Goal: Task Accomplishment & Management: Use online tool/utility

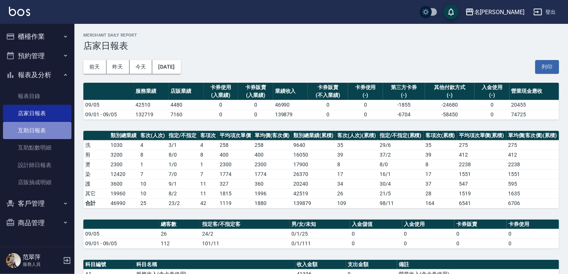
click at [43, 132] on link "互助日報表" at bounding box center [37, 130] width 69 height 17
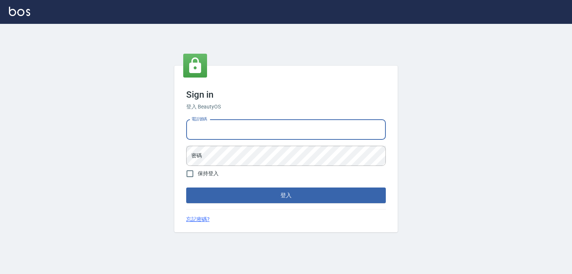
click at [209, 130] on input "電話號碼" at bounding box center [286, 130] width 200 height 20
type input "0932942809"
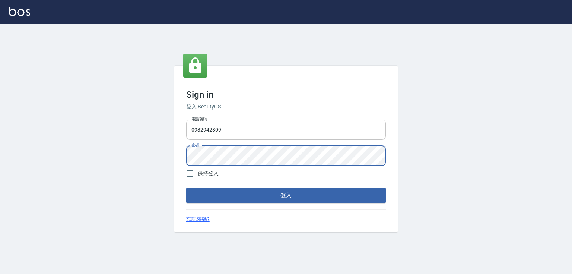
click at [186, 187] on button "登入" at bounding box center [286, 195] width 200 height 16
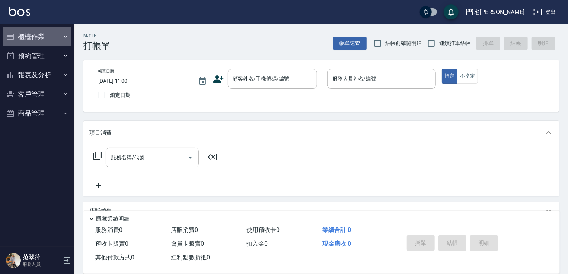
click at [47, 33] on button "櫃檯作業" at bounding box center [37, 36] width 69 height 19
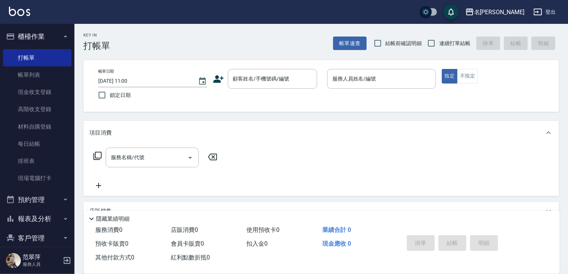
scroll to position [21, 0]
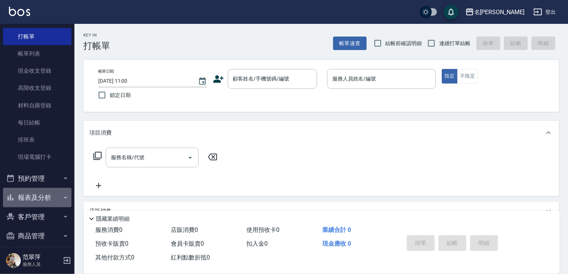
click at [51, 199] on button "報表及分析" at bounding box center [37, 197] width 69 height 19
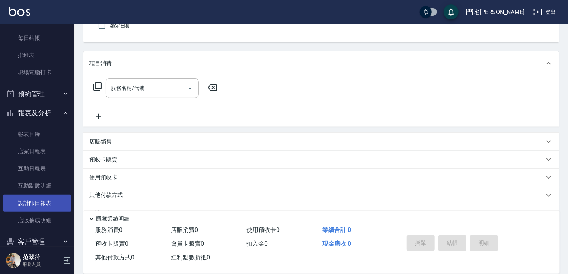
scroll to position [104, 0]
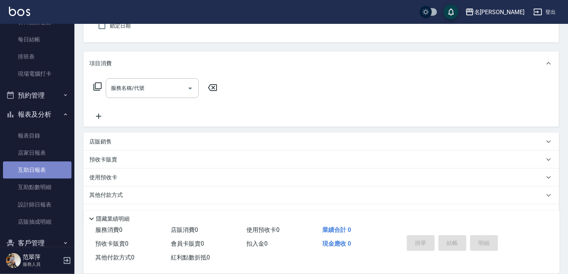
click at [39, 168] on link "互助日報表" at bounding box center [37, 169] width 69 height 17
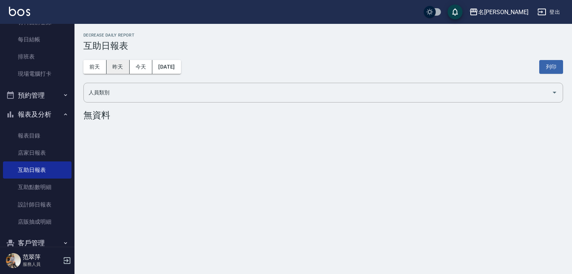
click at [110, 67] on button "昨天" at bounding box center [118, 67] width 23 height 14
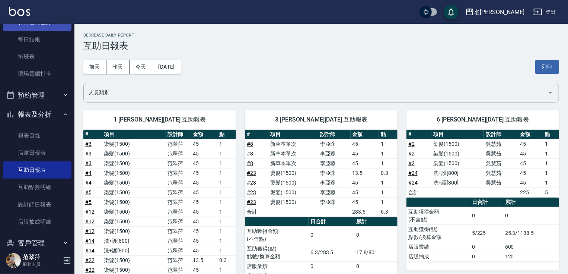
click at [31, 29] on link "材料自購登錄" at bounding box center [37, 22] width 69 height 17
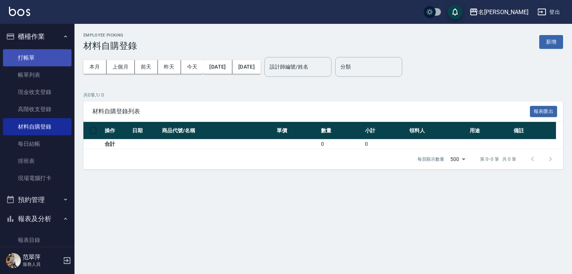
click at [40, 60] on link "打帳單" at bounding box center [37, 57] width 69 height 17
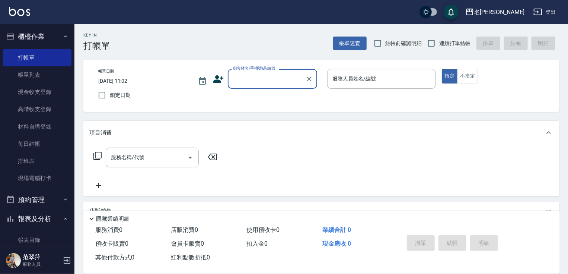
click at [269, 79] on input "顧客姓名/手機號碼/編號" at bounding box center [266, 78] width 71 height 13
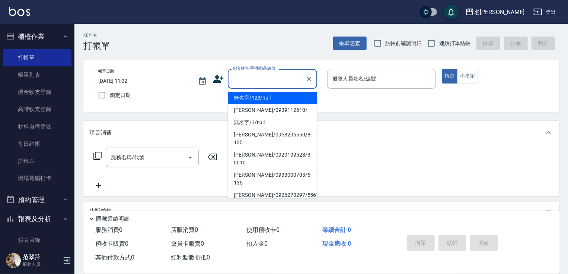
click at [270, 98] on li "無名字/123/null" at bounding box center [272, 98] width 89 height 12
type input "無名字/123/null"
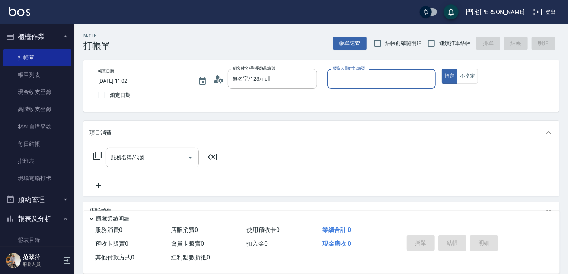
click at [369, 86] on div "服務人員姓名/編號" at bounding box center [381, 79] width 109 height 20
type input "[PERSON_NAME]-1"
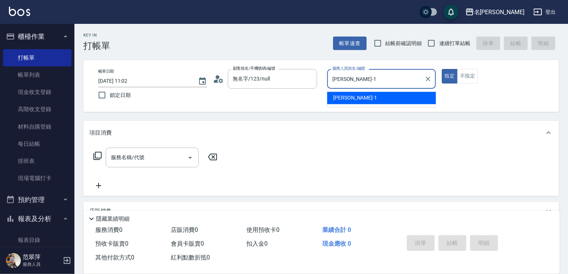
type button "true"
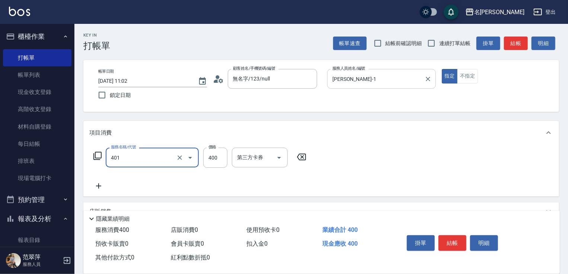
type input "剪髮(400)(401)"
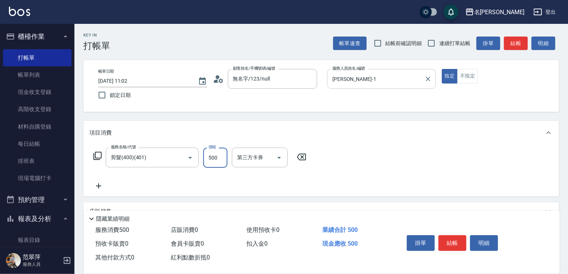
type input "500"
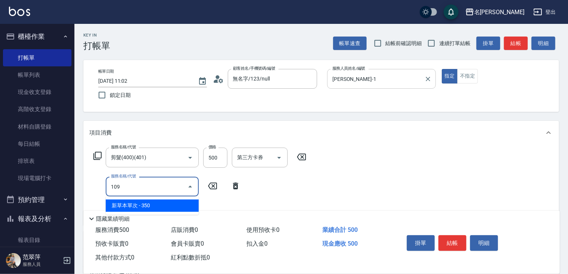
type input "新草本單次(109)"
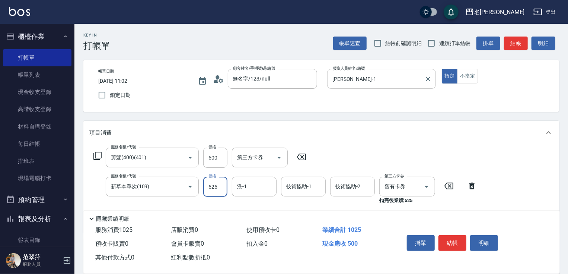
type input "525"
type input "鴨肉-23"
type input "[PERSON_NAME]-1"
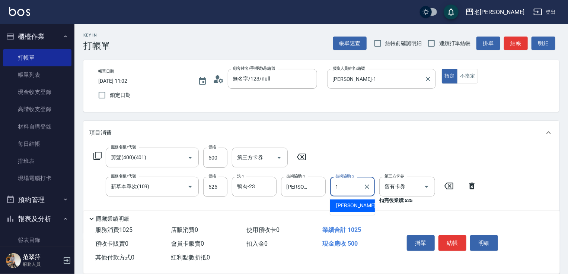
type input "[PERSON_NAME]-1"
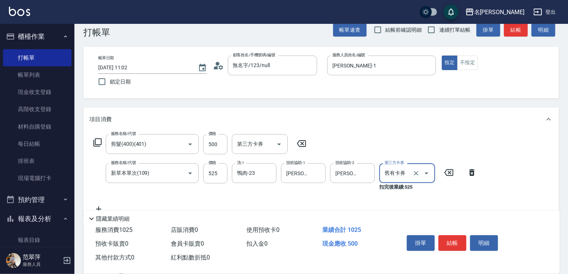
scroll to position [127, 0]
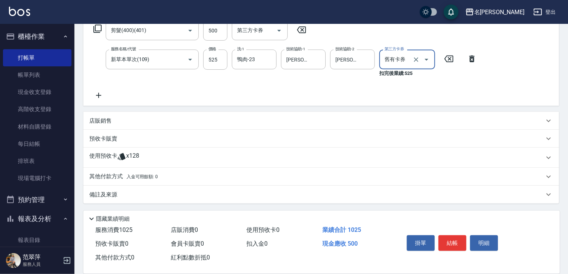
click at [104, 120] on p "店販銷售" at bounding box center [100, 121] width 22 height 8
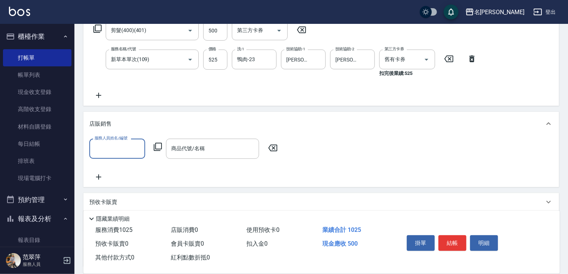
scroll to position [0, 0]
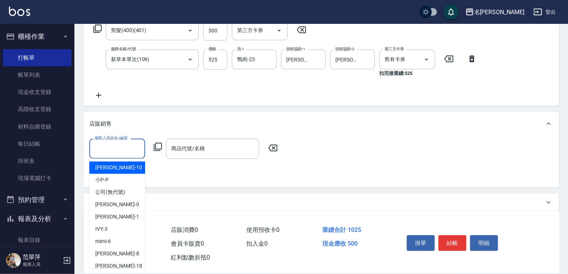
click at [116, 150] on input "服務人員姓名/編號" at bounding box center [117, 148] width 49 height 13
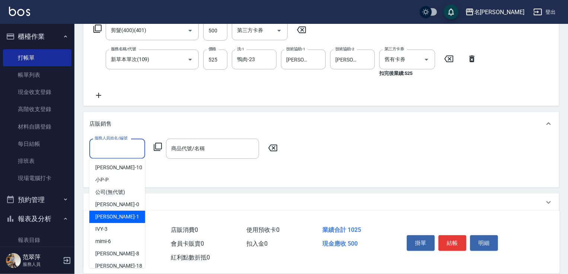
click at [119, 214] on div "[PERSON_NAME] -1" at bounding box center [117, 216] width 56 height 12
type input "[PERSON_NAME]-1"
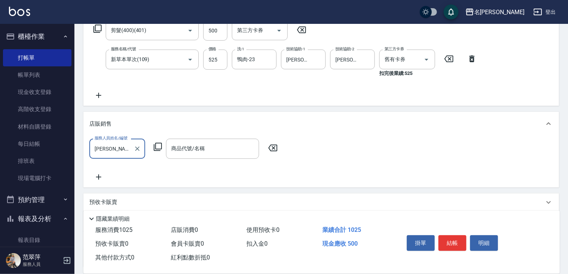
click at [158, 146] on icon at bounding box center [157, 146] width 9 height 9
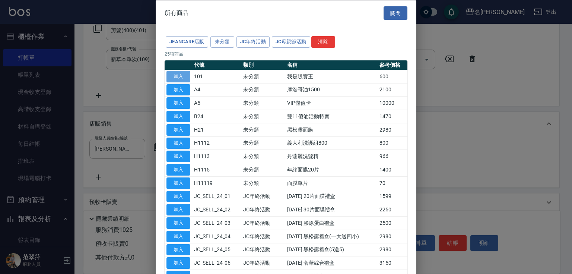
click at [180, 77] on button "加入" at bounding box center [178, 76] width 24 height 12
type input "我是販賣王"
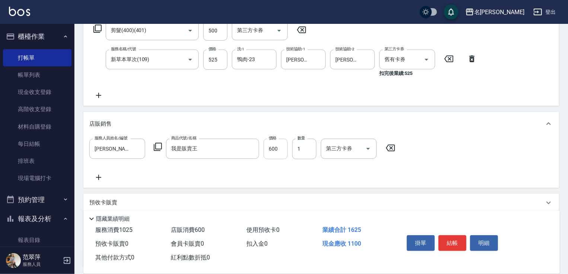
click at [279, 150] on input "600" at bounding box center [276, 149] width 24 height 20
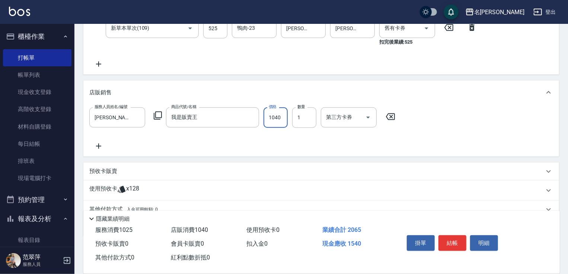
scroll to position [191, 0]
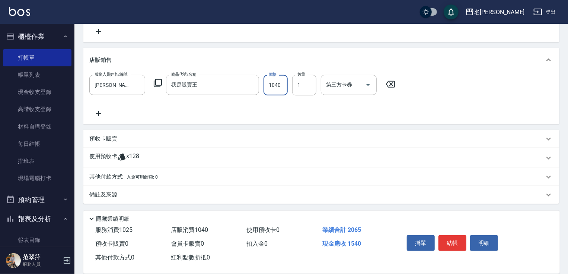
type input "1040"
click at [110, 176] on p "其他付款方式 入金可用餘額: 0" at bounding box center [123, 177] width 69 height 8
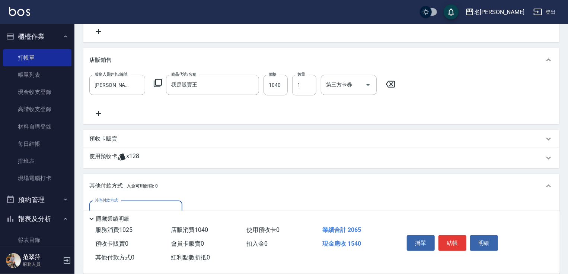
scroll to position [0, 0]
click at [115, 204] on input "其他付款方式" at bounding box center [136, 210] width 86 height 13
click at [111, 238] on span "信用卡" at bounding box center [135, 241] width 93 height 12
type input "信用卡"
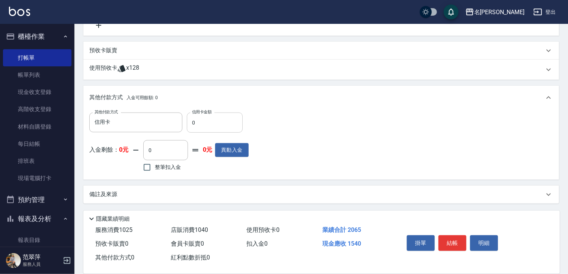
click at [187, 121] on div "其他付款方式 信用卡 其他付款方式 信用卡金額 0 信用卡金額" at bounding box center [168, 122] width 159 height 20
drag, startPoint x: 188, startPoint y: 121, endPoint x: 249, endPoint y: 125, distance: 60.4
click at [226, 126] on input "0" at bounding box center [215, 122] width 56 height 20
type input "1540"
click at [457, 241] on button "結帳" at bounding box center [453, 243] width 28 height 16
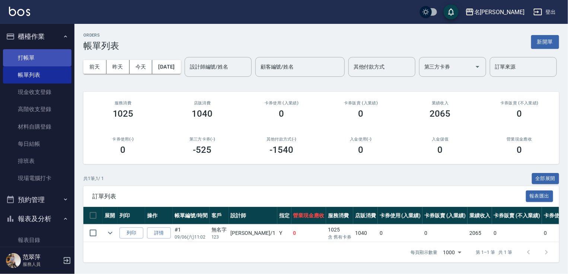
click at [53, 60] on link "打帳單" at bounding box center [37, 57] width 69 height 17
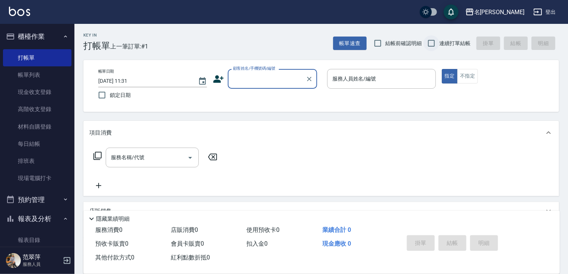
click at [433, 43] on input "連續打單結帳" at bounding box center [432, 43] width 16 height 16
checkbox input "true"
click at [258, 86] on div "顧客姓名/手機號碼/編號" at bounding box center [272, 79] width 89 height 20
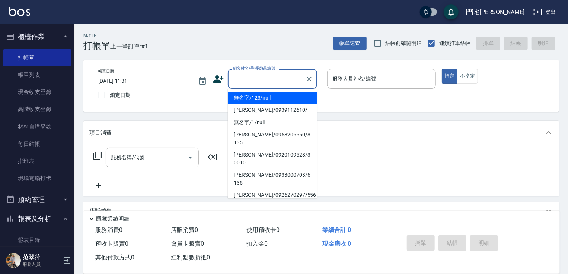
click at [259, 98] on li "無名字/123/null" at bounding box center [272, 98] width 89 height 12
type input "無名字/123/null"
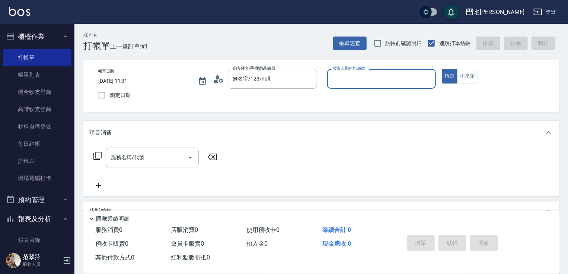
click at [359, 83] on input "服務人員姓名/編號" at bounding box center [382, 78] width 102 height 13
type input "[PERSON_NAME]-1"
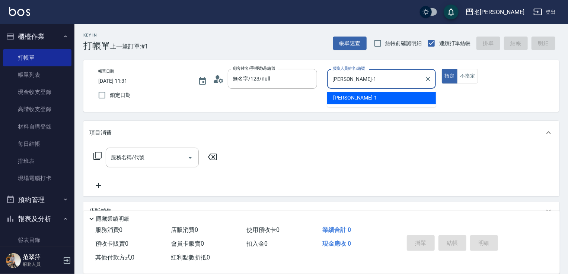
type button "true"
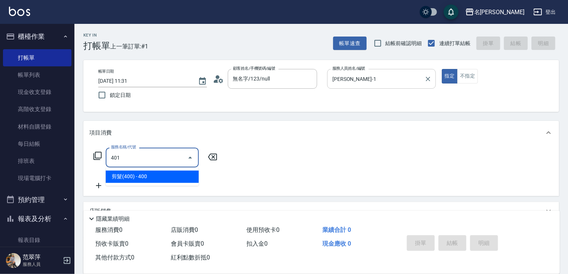
type input "剪髮(400)(401)"
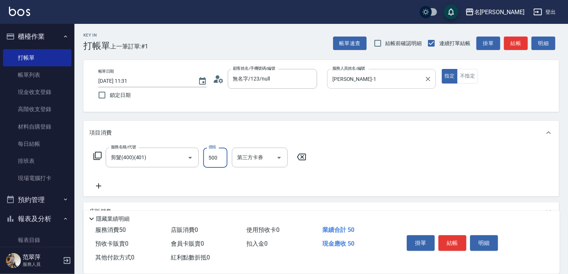
type input "500"
click at [462, 241] on button "結帳" at bounding box center [453, 243] width 28 height 16
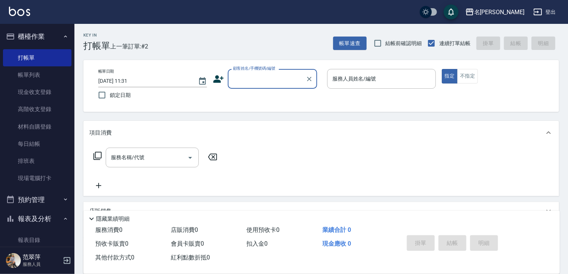
click at [254, 77] on input "顧客姓名/手機號碼/編號" at bounding box center [266, 78] width 71 height 13
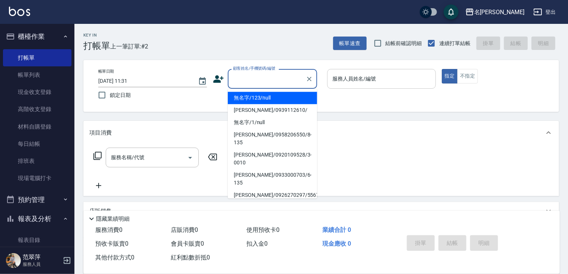
click at [252, 99] on li "無名字/123/null" at bounding box center [272, 98] width 89 height 12
type input "無名字/123/null"
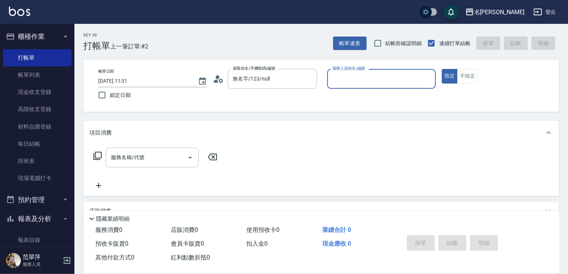
click at [340, 84] on input "服務人員姓名/編號" at bounding box center [382, 78] width 102 height 13
type input "mimi-6"
click at [477, 77] on button "不指定" at bounding box center [467, 76] width 21 height 15
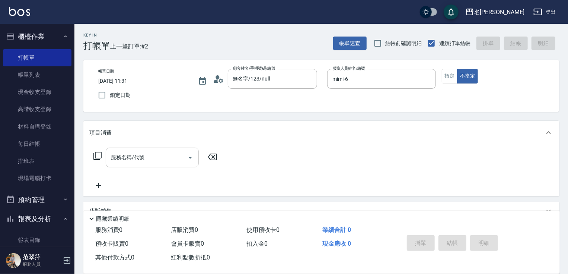
click at [152, 151] on input "服務名稱/代號" at bounding box center [146, 157] width 75 height 13
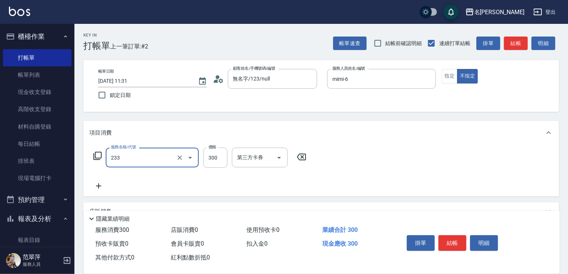
type input "洗髮300(233)"
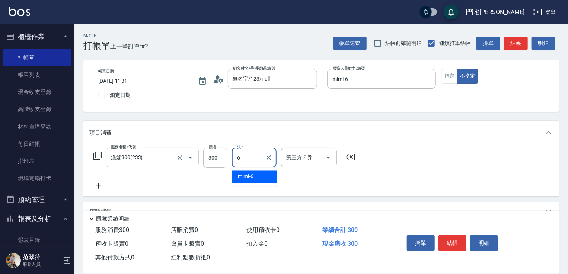
type input "mimi-6"
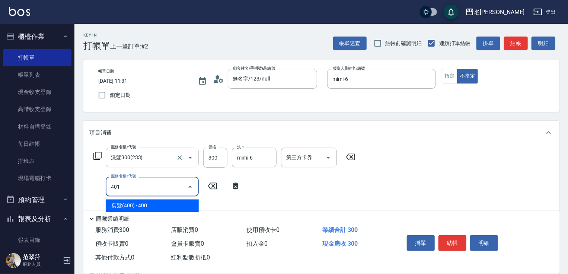
type input "剪髮(400)(401)"
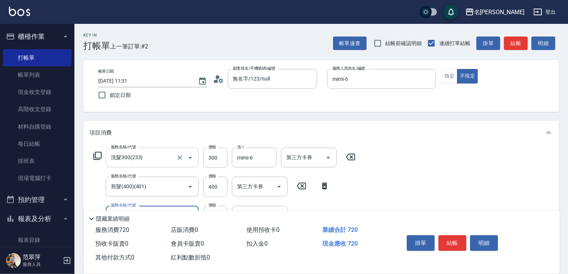
type input "潤絲20(801)"
type input "mimi-6"
click at [459, 246] on button "結帳" at bounding box center [453, 243] width 28 height 16
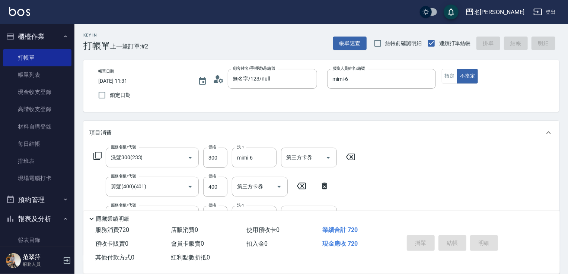
type input "[DATE] 11:32"
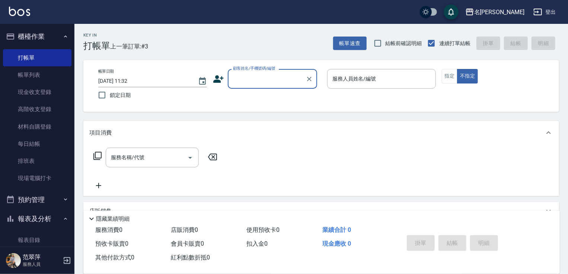
click at [279, 77] on input "顧客姓名/手機號碼/編號" at bounding box center [266, 78] width 71 height 13
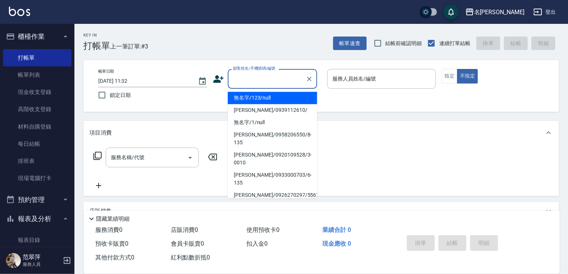
click at [279, 97] on li "無名字/123/null" at bounding box center [272, 98] width 89 height 12
type input "無名字/123/null"
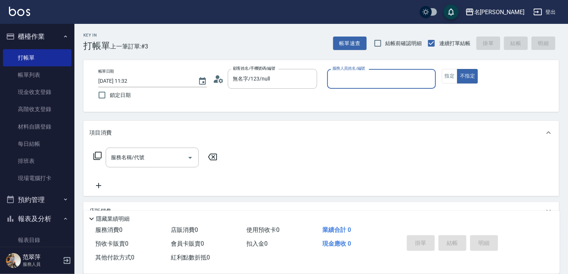
click at [369, 77] on input "服務人員姓名/編號" at bounding box center [382, 78] width 102 height 13
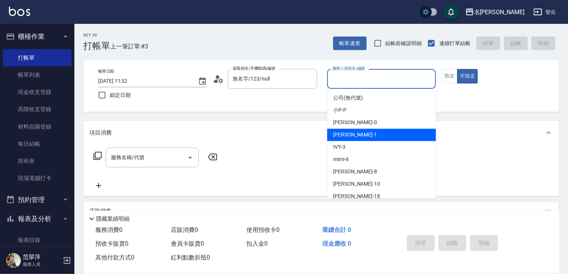
click at [350, 136] on span "[PERSON_NAME] -1" at bounding box center [355, 135] width 44 height 8
type input "[PERSON_NAME]-1"
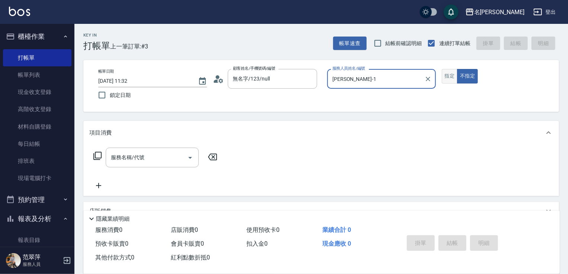
click at [451, 71] on button "指定" at bounding box center [450, 76] width 16 height 15
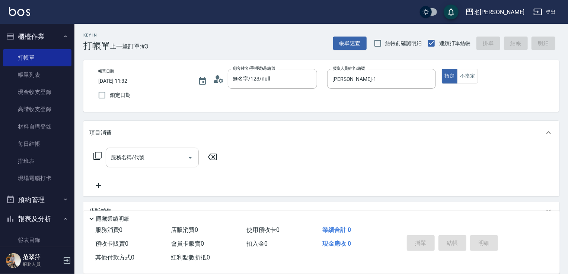
click at [141, 159] on div "服務名稱/代號 服務名稱/代號" at bounding box center [152, 157] width 93 height 20
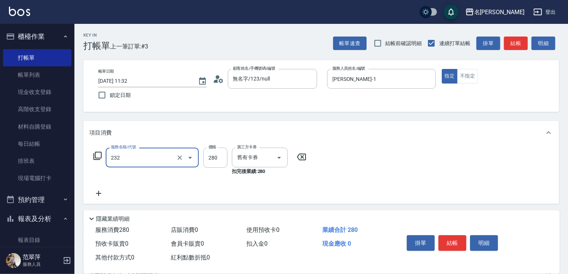
type input "洗髮卷280(232)"
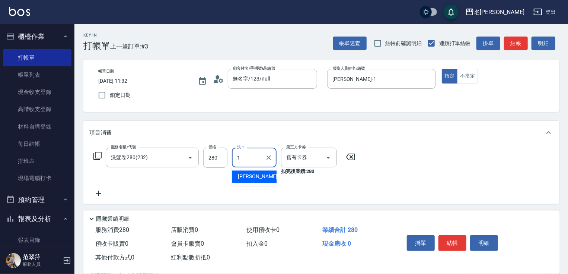
type input "[PERSON_NAME]-1"
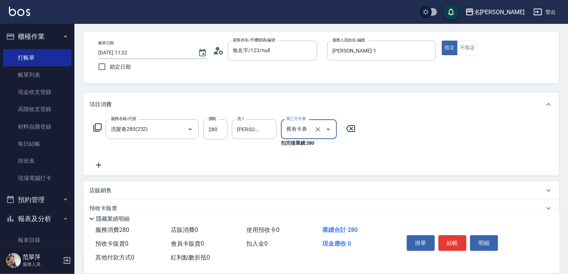
scroll to position [86, 0]
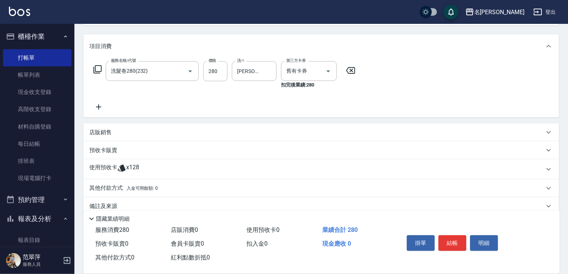
click at [111, 126] on div "店販銷售" at bounding box center [321, 132] width 476 height 18
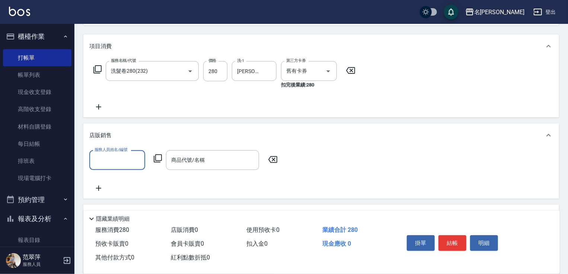
scroll to position [0, 0]
click at [118, 161] on input "服務人員姓名/編號" at bounding box center [117, 159] width 49 height 13
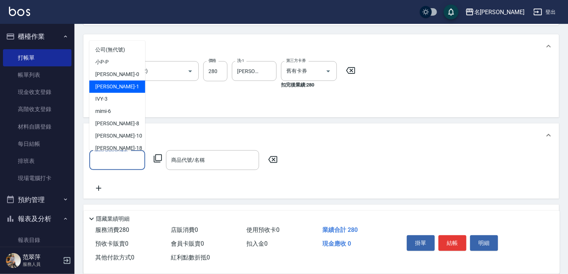
click at [114, 86] on span "[PERSON_NAME] -1" at bounding box center [117, 87] width 44 height 8
type input "[PERSON_NAME]-1"
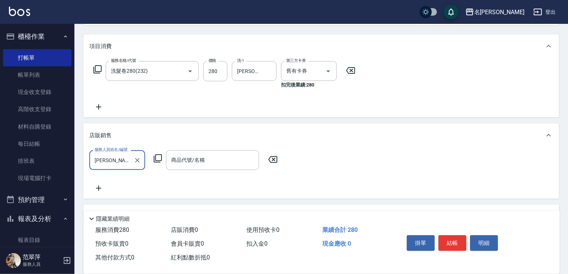
click at [158, 162] on icon at bounding box center [157, 158] width 9 height 9
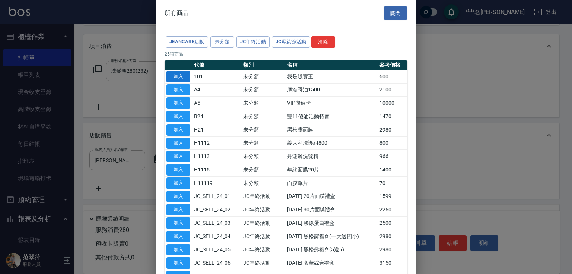
click at [179, 77] on button "加入" at bounding box center [178, 76] width 24 height 12
type input "我是販賣王"
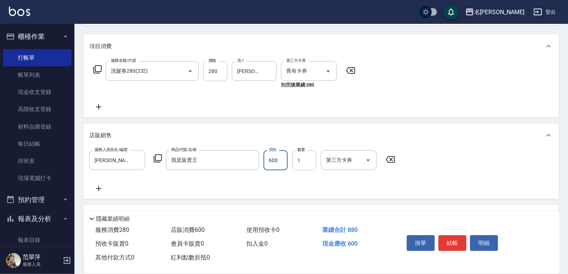
click at [274, 160] on input "600" at bounding box center [276, 160] width 24 height 20
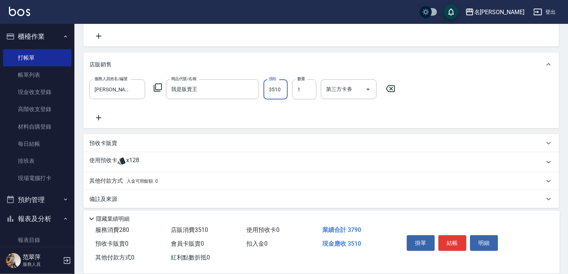
scroll to position [162, 0]
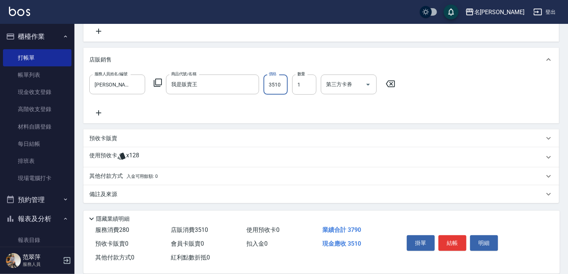
type input "3510"
click at [127, 175] on span "入金可用餘額: 0" at bounding box center [143, 176] width 32 height 5
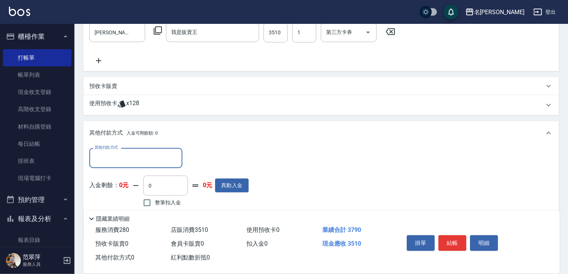
scroll to position [249, 0]
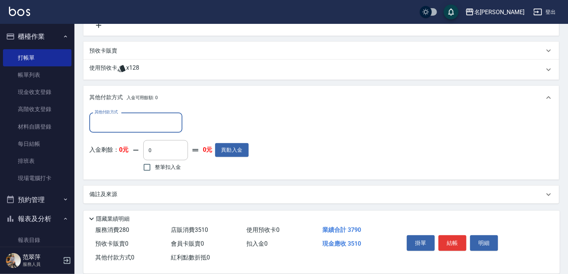
click at [128, 124] on input "其他付款方式" at bounding box center [136, 122] width 86 height 13
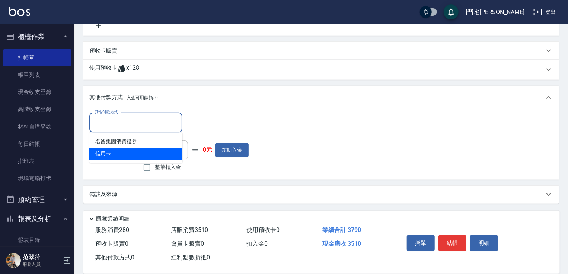
click at [115, 154] on span "信用卡" at bounding box center [135, 154] width 93 height 12
type input "信用卡"
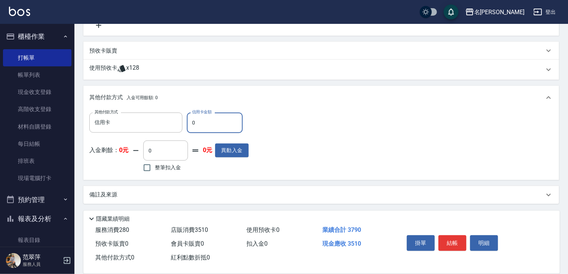
drag, startPoint x: 192, startPoint y: 120, endPoint x: 253, endPoint y: 123, distance: 61.6
click at [200, 120] on input "0" at bounding box center [215, 122] width 56 height 20
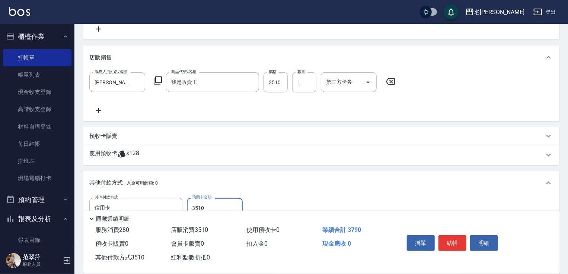
scroll to position [250, 0]
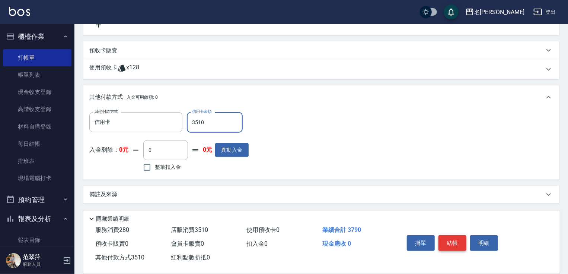
type input "3510"
click at [451, 241] on button "結帳" at bounding box center [453, 243] width 28 height 16
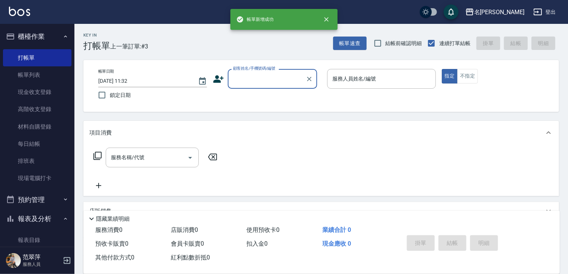
scroll to position [0, 0]
click at [279, 85] on input "顧客姓名/手機號碼/編號" at bounding box center [266, 78] width 71 height 13
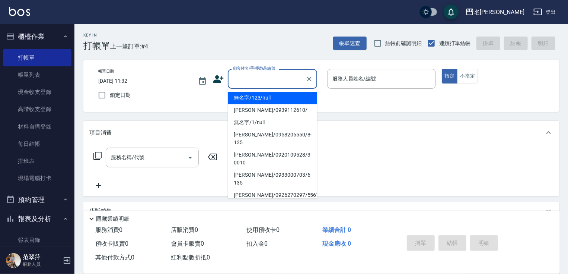
click at [279, 98] on li "無名字/123/null" at bounding box center [272, 98] width 89 height 12
type input "無名字/123/null"
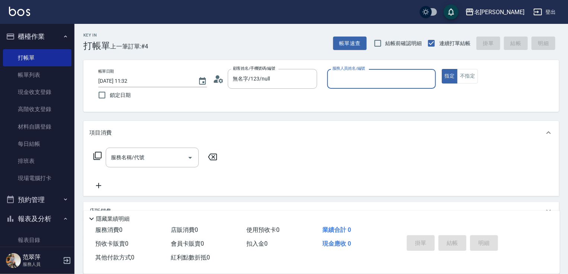
click at [358, 71] on label "服務人員姓名/編號" at bounding box center [349, 69] width 33 height 6
click at [358, 79] on input "服務人員姓名/編號" at bounding box center [382, 78] width 102 height 13
type input "[PERSON_NAME]-1"
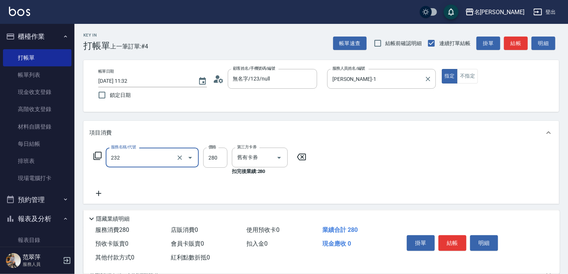
type input "洗髮卷280(232)"
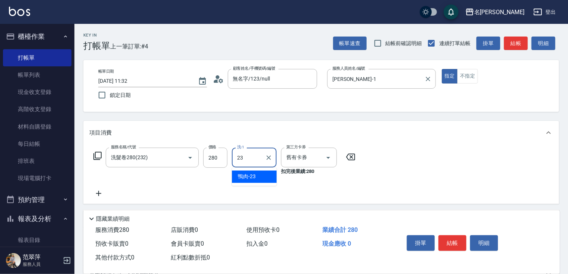
type input "鴨肉-23"
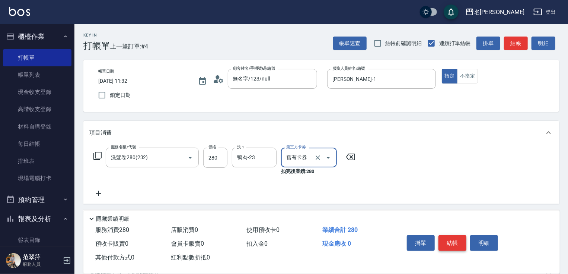
click at [457, 236] on button "結帳" at bounding box center [453, 243] width 28 height 16
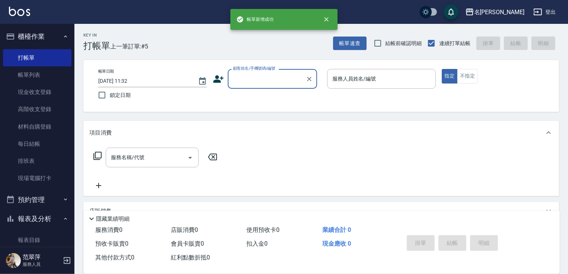
click at [271, 78] on input "顧客姓名/手機號碼/編號" at bounding box center [266, 78] width 71 height 13
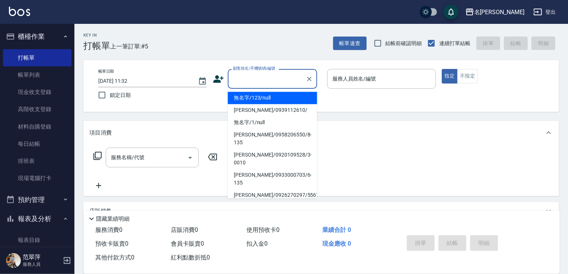
drag, startPoint x: 265, startPoint y: 95, endPoint x: 336, endPoint y: 80, distance: 72.3
click at [265, 95] on li "無名字/123/null" at bounding box center [272, 98] width 89 height 12
type input "無名字/123/null"
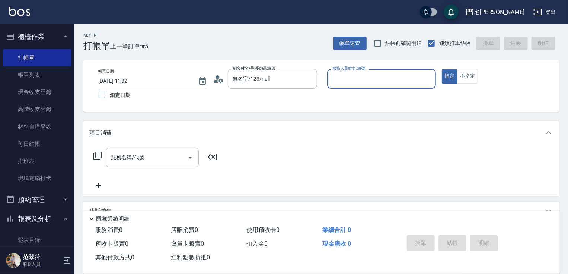
click at [369, 71] on div "服務人員姓名/編號" at bounding box center [381, 79] width 109 height 20
type input "mimi-6"
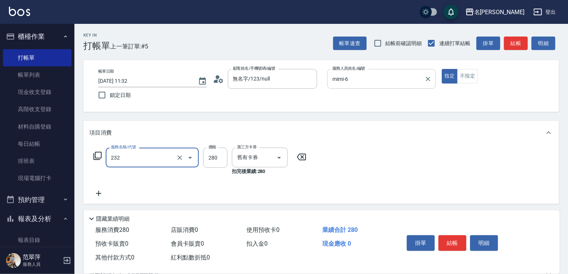
type input "洗髮卷280(232)"
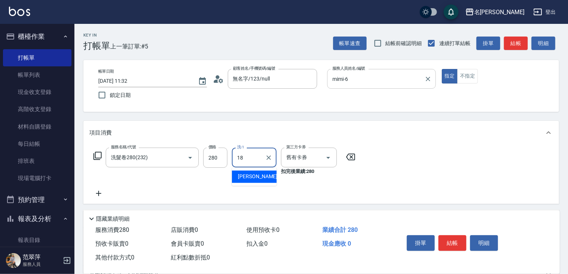
type input "[PERSON_NAME]-18"
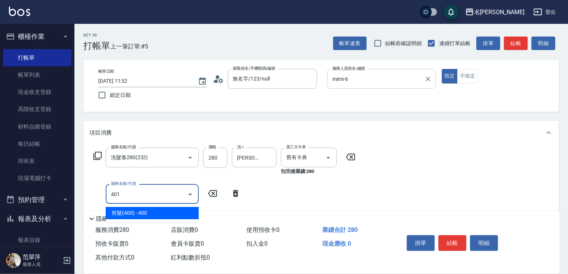
type input "剪髮(400)(401)"
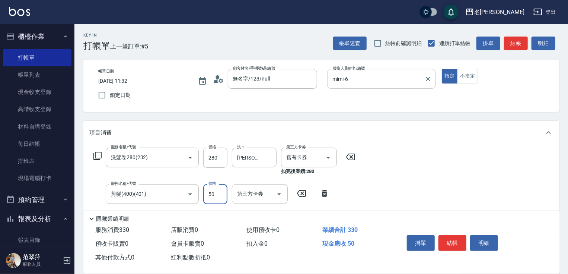
type input "50"
click at [453, 237] on button "結帳" at bounding box center [453, 243] width 28 height 16
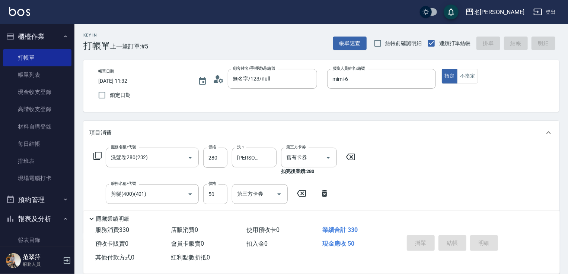
type input "[DATE] 11:33"
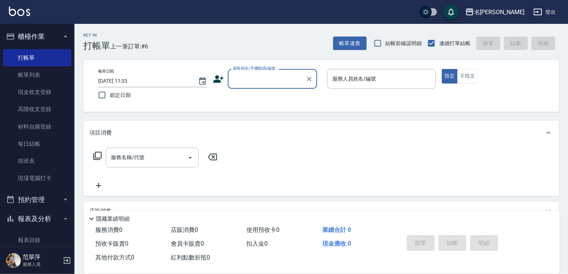
click at [283, 80] on input "顧客姓名/手機號碼/編號" at bounding box center [266, 78] width 71 height 13
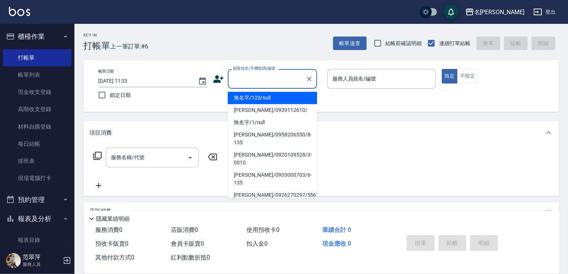
click at [281, 97] on li "無名字/123/null" at bounding box center [272, 98] width 89 height 12
type input "無名字/123/null"
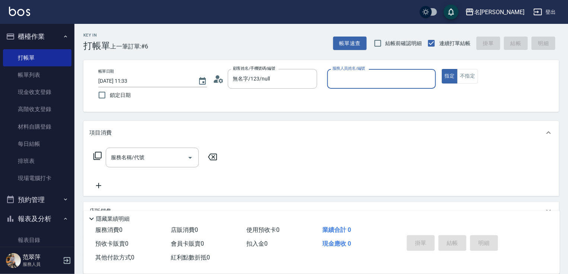
click at [381, 81] on input "服務人員姓名/編號" at bounding box center [382, 78] width 102 height 13
type input "mimi-6"
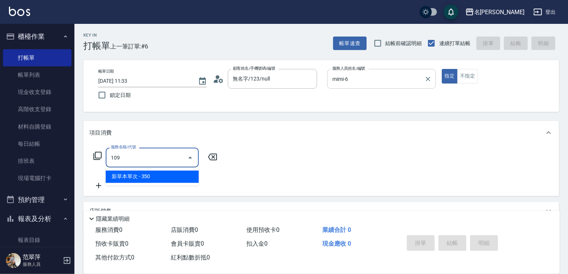
type input "新草本單次(109)"
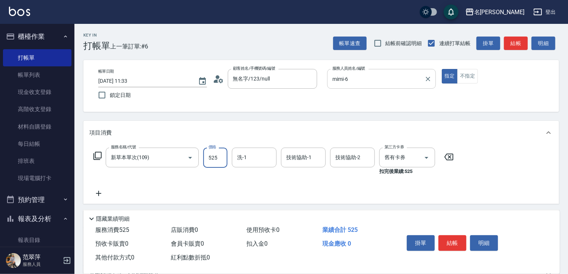
type input "525"
type input "肉圓-20"
type input "mimi-6"
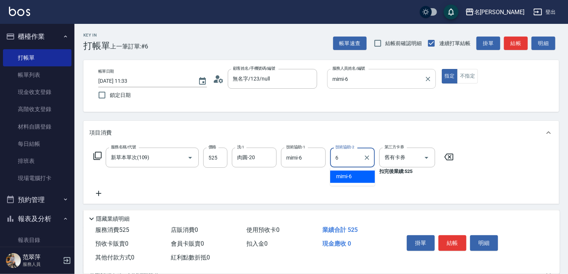
type input "mimi-6"
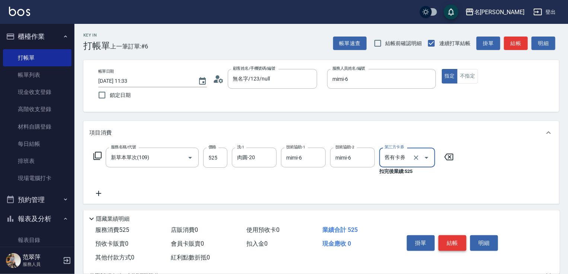
click at [450, 242] on button "結帳" at bounding box center [453, 243] width 28 height 16
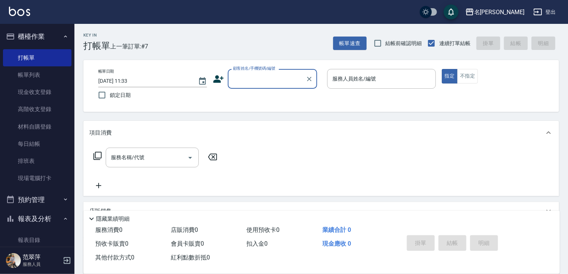
click at [264, 77] on input "顧客姓名/手機號碼/編號" at bounding box center [266, 78] width 71 height 13
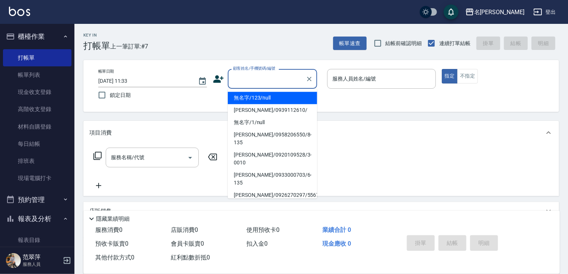
click at [259, 100] on li "無名字/123/null" at bounding box center [272, 98] width 89 height 12
type input "無名字/123/null"
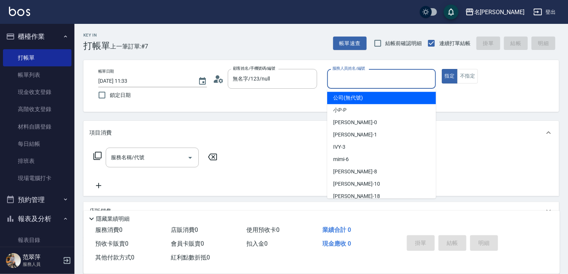
click at [372, 77] on input "服務人員姓名/編號" at bounding box center [382, 78] width 102 height 13
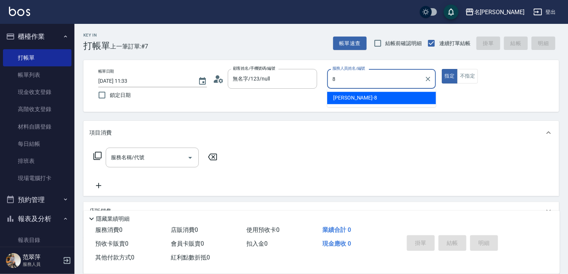
type input "曉容-8"
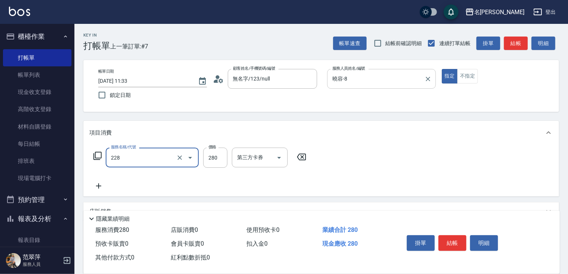
type input "洗髮280(228)"
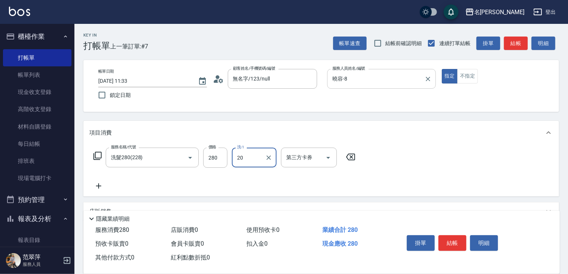
type input "肉圓-20"
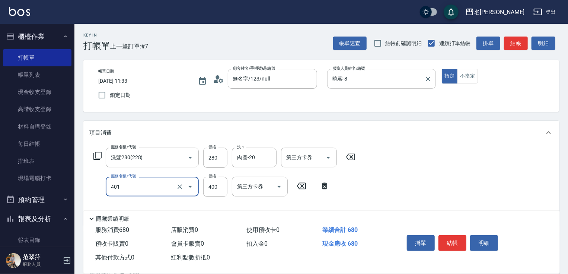
type input "剪髮(400)(401)"
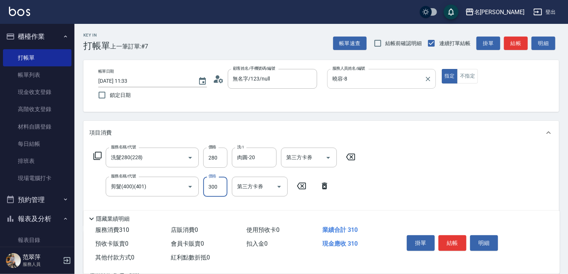
type input "300"
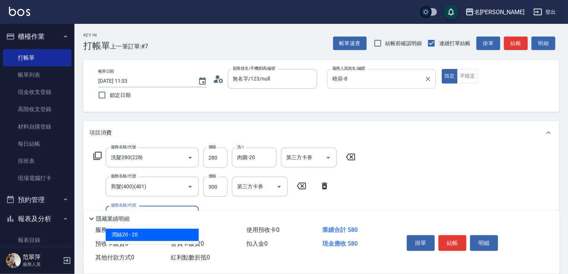
type input "潤絲20(801)"
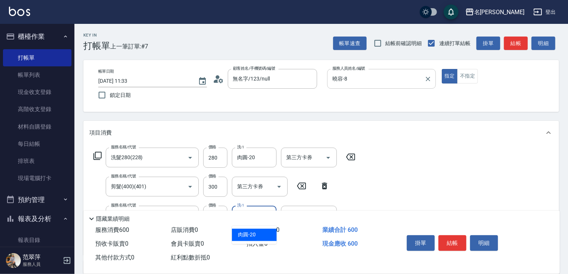
type input "肉圓-20"
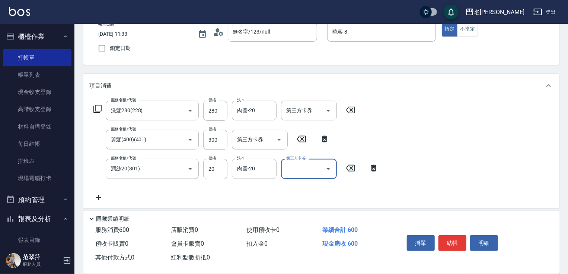
scroll to position [88, 0]
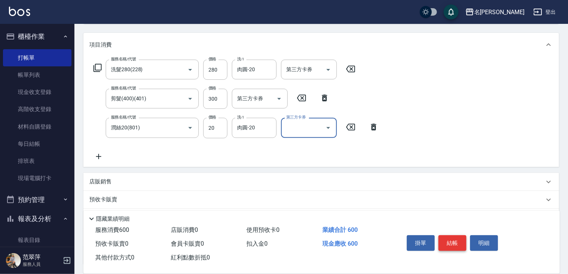
click at [457, 244] on button "結帳" at bounding box center [453, 243] width 28 height 16
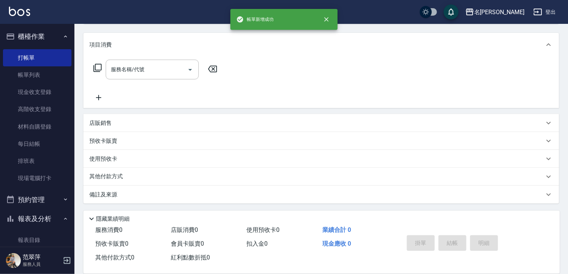
scroll to position [0, 0]
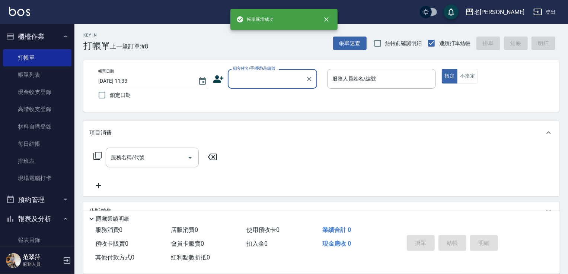
click at [255, 80] on input "顧客姓名/手機號碼/編號" at bounding box center [266, 78] width 71 height 13
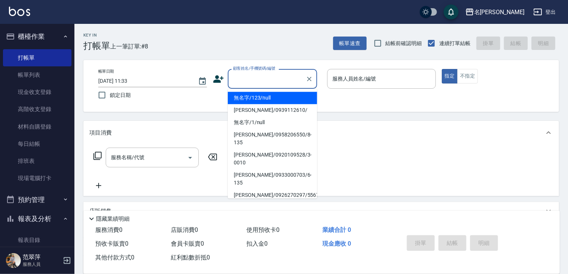
click at [254, 99] on li "無名字/123/null" at bounding box center [272, 98] width 89 height 12
type input "無名字/123/null"
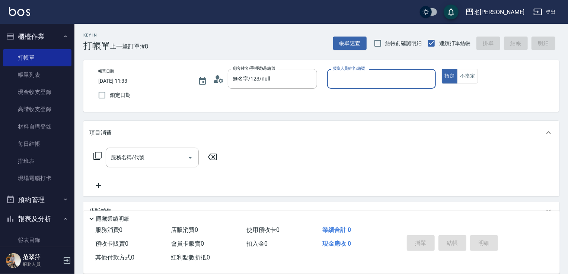
click at [360, 76] on input "服務人員姓名/編號" at bounding box center [382, 78] width 102 height 13
type input "曉容-8"
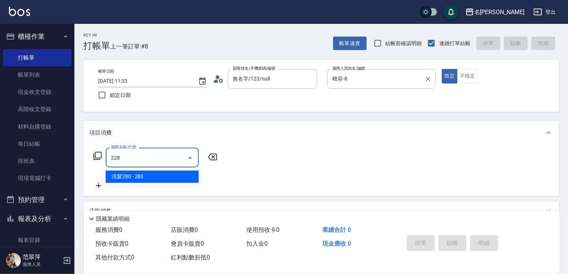
type input "洗髮280(228)"
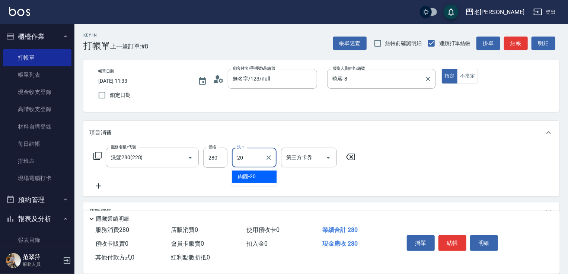
type input "肉圓-20"
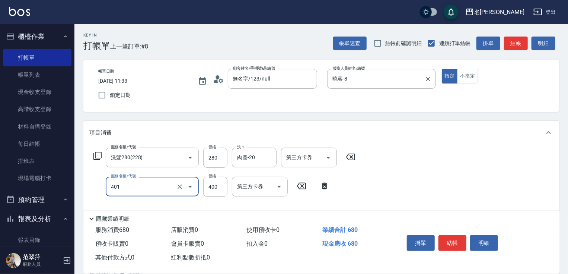
type input "剪髮(400)(401)"
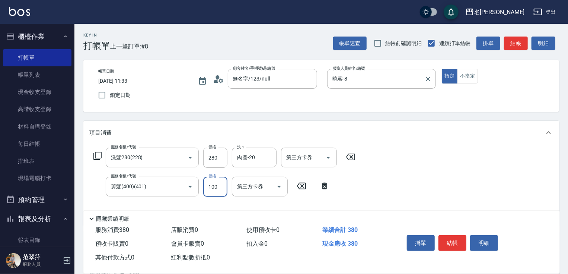
type input "100"
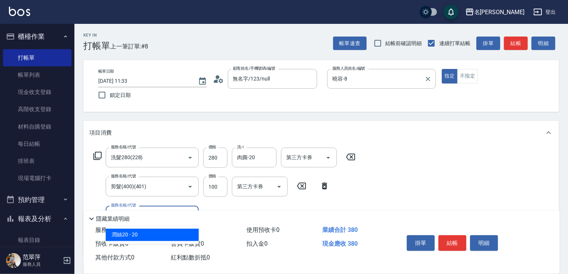
type input "潤絲20(801)"
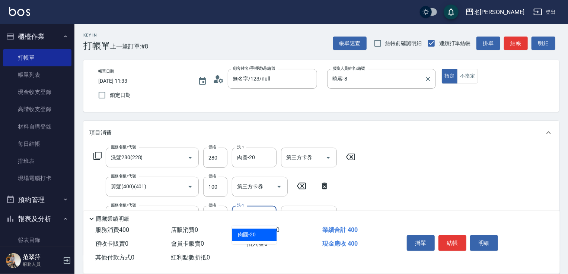
type input "肉圓-20"
click at [450, 242] on button "結帳" at bounding box center [453, 243] width 28 height 16
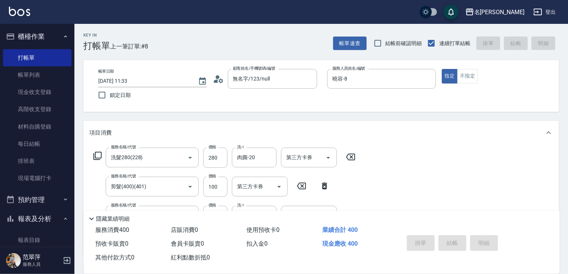
type input "[DATE] 11:34"
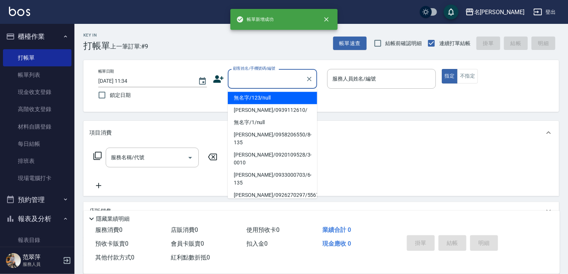
click at [280, 81] on input "顧客姓名/手機號碼/編號" at bounding box center [266, 78] width 71 height 13
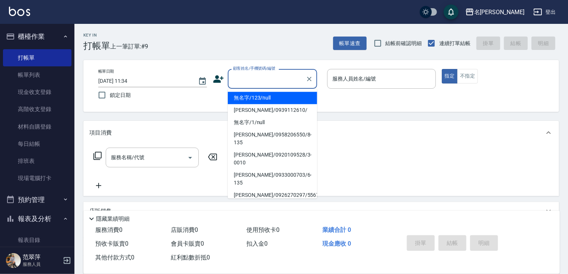
click at [271, 95] on li "無名字/123/null" at bounding box center [272, 98] width 89 height 12
type input "無名字/123/null"
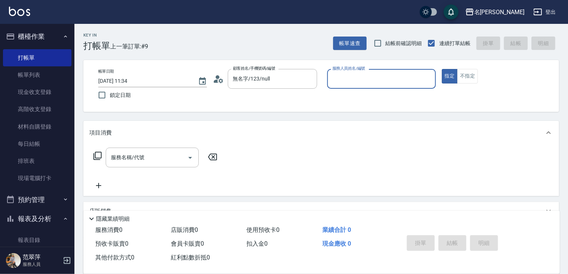
click at [375, 78] on input "服務人員姓名/編號" at bounding box center [382, 78] width 102 height 13
type input "曉容-8"
click at [464, 77] on button "不指定" at bounding box center [467, 76] width 21 height 15
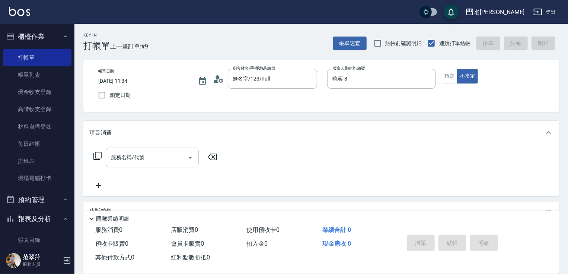
click at [151, 153] on input "服務名稱/代號" at bounding box center [146, 157] width 75 height 13
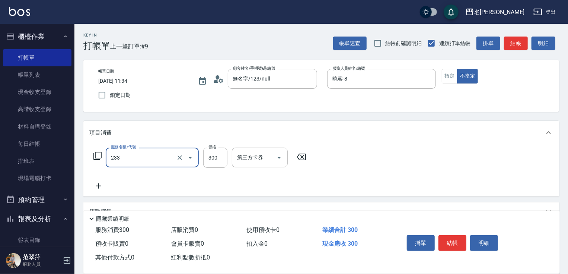
type input "洗髮300(233)"
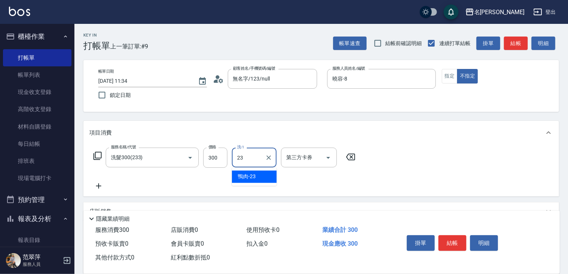
type input "鴨肉-23"
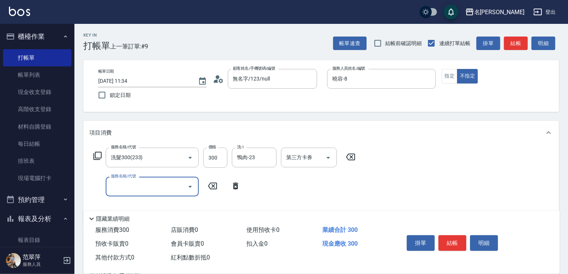
click at [170, 196] on div "服務名稱/代號" at bounding box center [152, 187] width 93 height 20
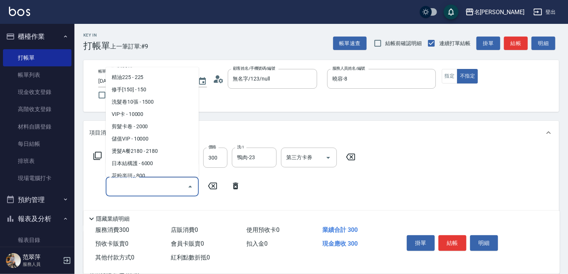
scroll to position [1166, 0]
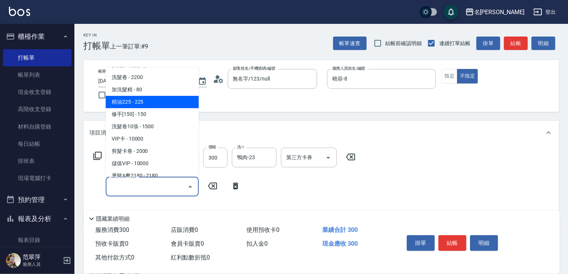
click at [164, 97] on span "精油225 - 225" at bounding box center [152, 102] width 93 height 12
type input "精油225(815)"
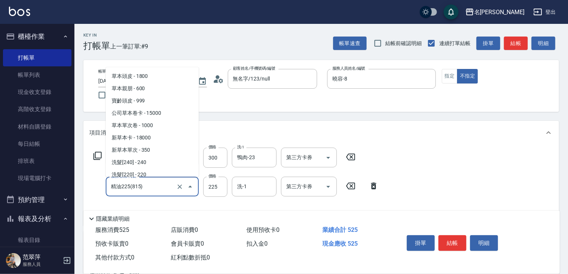
drag, startPoint x: 162, startPoint y: 188, endPoint x: 70, endPoint y: 184, distance: 92.1
click at [70, 184] on div "名留竹林 登出 櫃檯作業 打帳單 帳單列表 現金收支登錄 高階收支登錄 材料自購登錄 每日結帳 排班表 現場電腦打卡 預約管理 預約管理 單日預約紀錄 單週預…" at bounding box center [284, 197] width 568 height 394
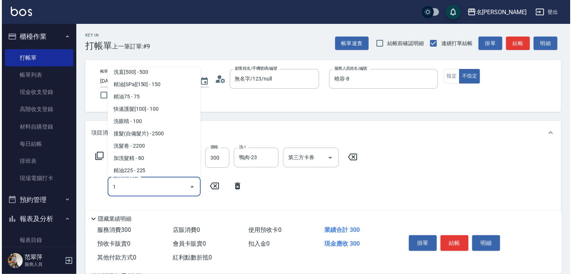
scroll to position [3, 0]
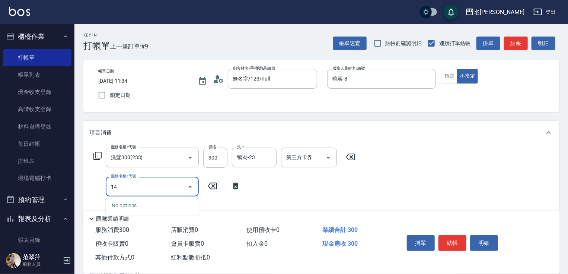
type input "1"
type input "加洗髮精(814)"
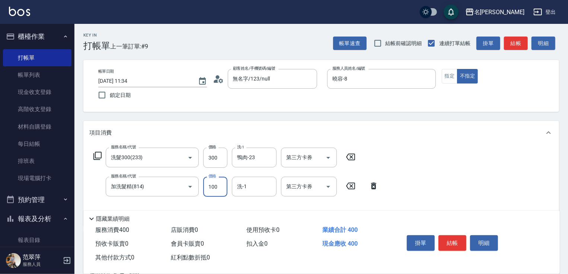
type input "100"
type input "鴨肉-23"
click at [457, 246] on button "結帳" at bounding box center [453, 243] width 28 height 16
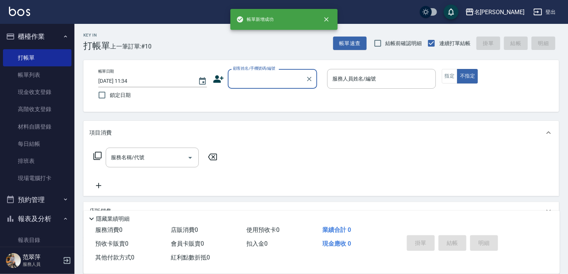
click at [273, 82] on input "顧客姓名/手機號碼/編號" at bounding box center [266, 78] width 71 height 13
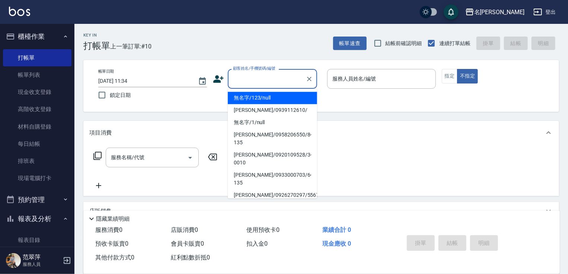
drag, startPoint x: 271, startPoint y: 96, endPoint x: 375, endPoint y: 66, distance: 108.8
click at [271, 97] on li "無名字/123/null" at bounding box center [272, 98] width 89 height 12
type input "無名字/123/null"
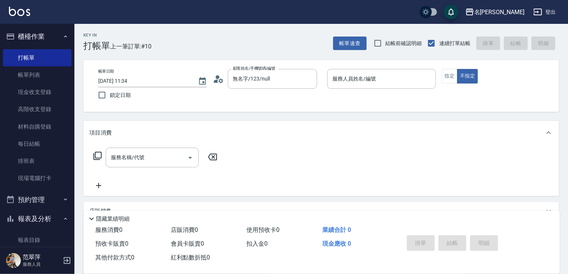
click at [375, 66] on div "帳單日期 [DATE] 11:34 鎖定日期 顧客姓名/手機號碼/編號 無名字/123/null 顧客姓名/手機號碼/編號 服務人員姓名/編號 服務人員姓名/…" at bounding box center [321, 86] width 476 height 52
click at [363, 84] on input "服務人員姓名/編號" at bounding box center [382, 78] width 102 height 13
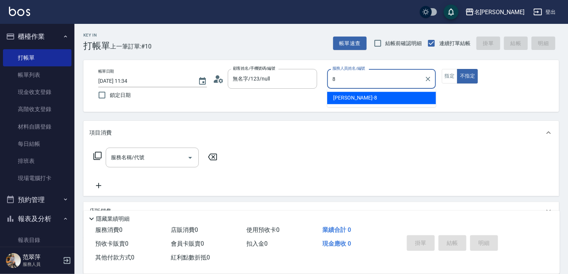
type input "曉容-8"
type button "false"
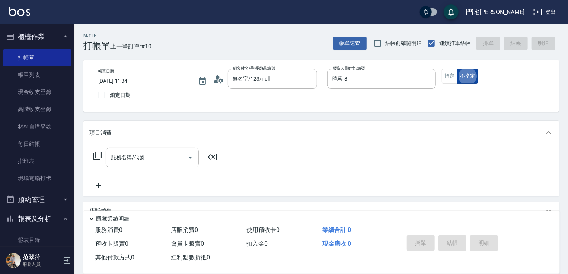
click at [459, 73] on button "不指定" at bounding box center [467, 76] width 21 height 15
click at [452, 76] on button "指定" at bounding box center [450, 76] width 16 height 15
click at [124, 155] on div "服務名稱/代號 服務名稱/代號" at bounding box center [152, 157] width 93 height 20
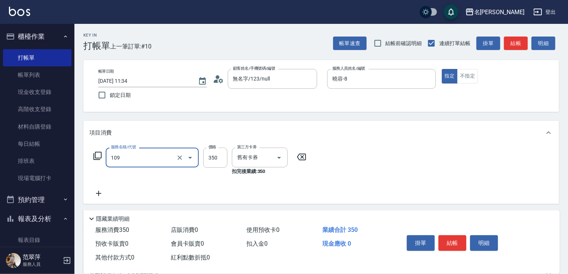
type input "新草本單次(109)"
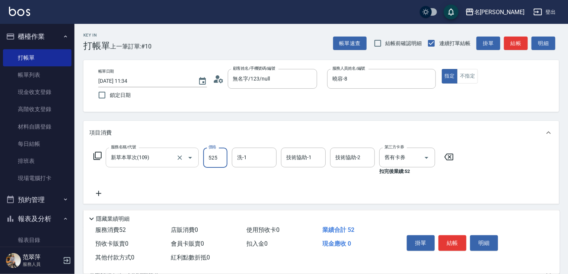
type input "525"
type input "[PERSON_NAME]-18"
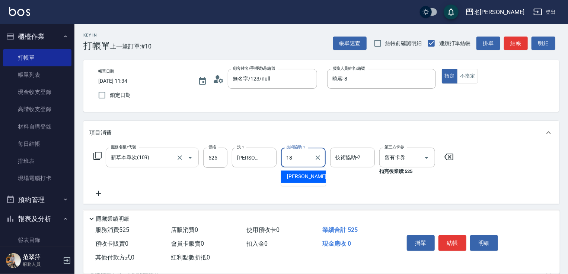
type input "[PERSON_NAME]-18"
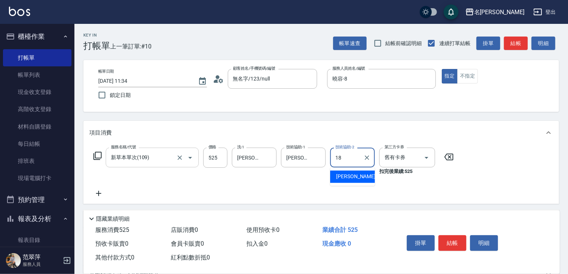
type input "[PERSON_NAME]-18"
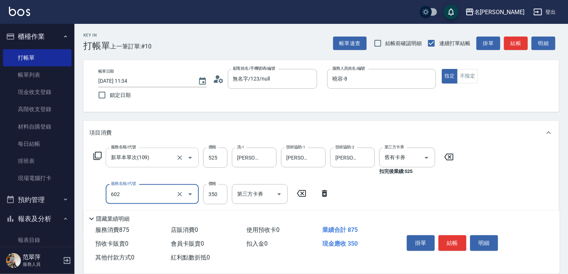
type input "護髮(602)"
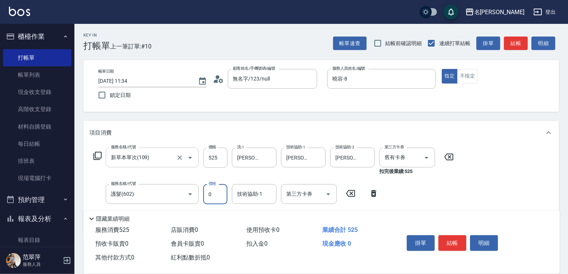
type input "0"
type input "曉容-8"
click at [451, 242] on button "結帳" at bounding box center [453, 243] width 28 height 16
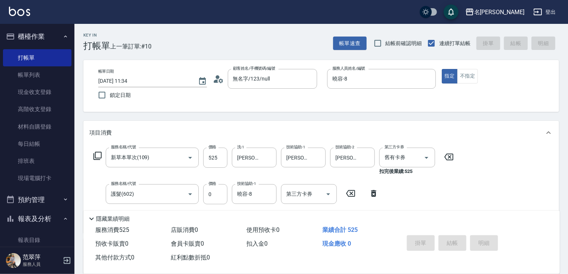
type input "[DATE] 11:35"
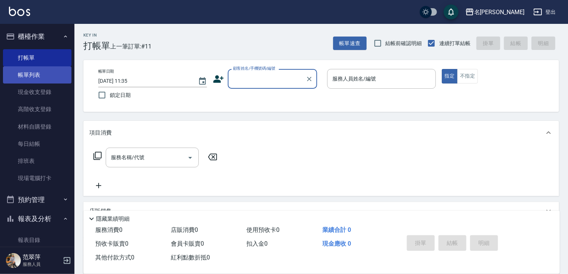
click at [37, 79] on link "帳單列表" at bounding box center [37, 74] width 69 height 17
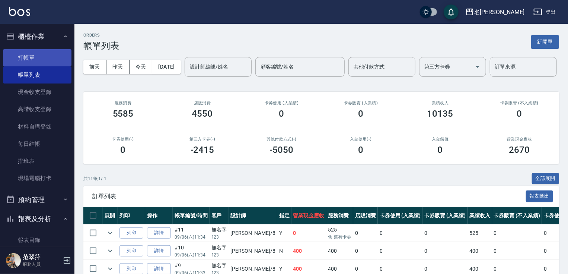
click at [39, 61] on link "打帳單" at bounding box center [37, 57] width 69 height 17
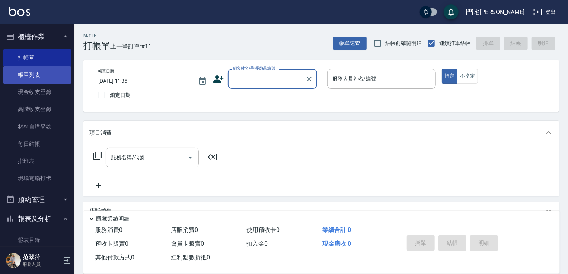
click at [54, 73] on link "帳單列表" at bounding box center [37, 74] width 69 height 17
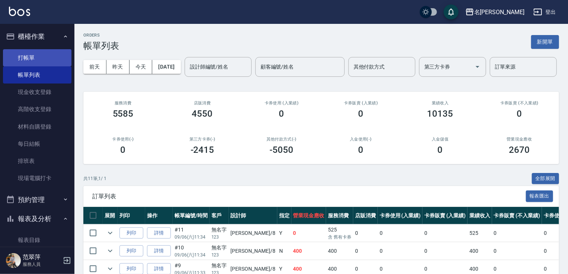
click at [52, 60] on link "打帳單" at bounding box center [37, 57] width 69 height 17
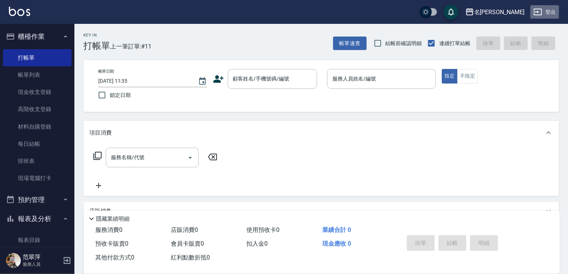
click at [549, 14] on button "登出" at bounding box center [545, 12] width 29 height 14
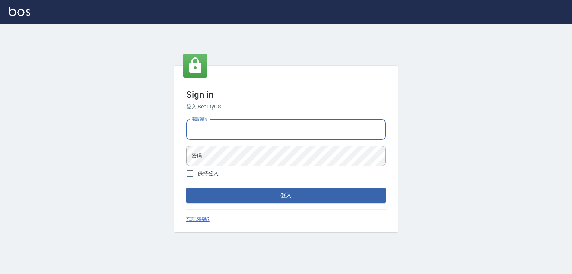
type input "0952331713"
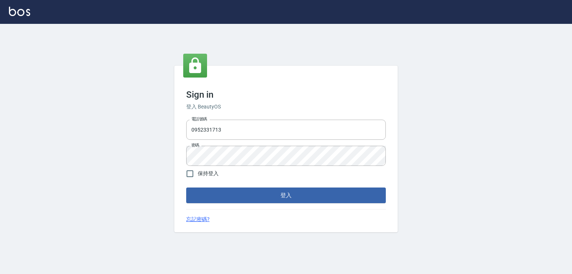
click at [207, 176] on span "保持登入" at bounding box center [208, 173] width 21 height 8
click at [198, 176] on input "保持登入" at bounding box center [190, 174] width 16 height 16
checkbox input "true"
click at [246, 188] on button "登入" at bounding box center [286, 195] width 200 height 16
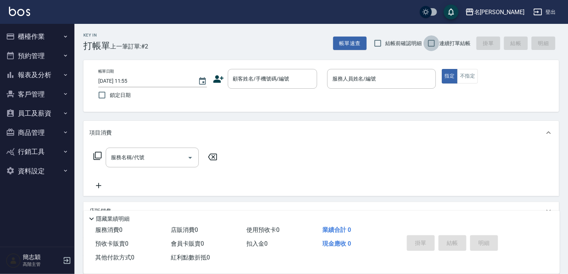
click at [430, 41] on input "連續打單結帳" at bounding box center [432, 43] width 16 height 16
checkbox input "true"
click at [522, 11] on div "名留中和" at bounding box center [499, 11] width 50 height 9
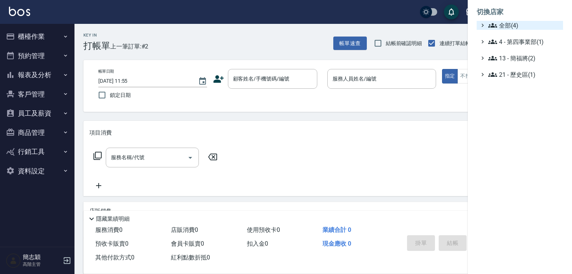
click at [511, 24] on span "全部(4)" at bounding box center [524, 25] width 72 height 9
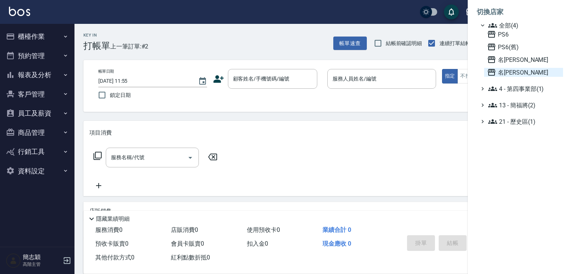
click at [515, 72] on span "名[PERSON_NAME]" at bounding box center [523, 72] width 73 height 9
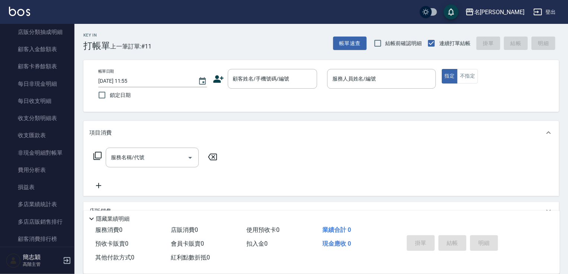
scroll to position [583, 0]
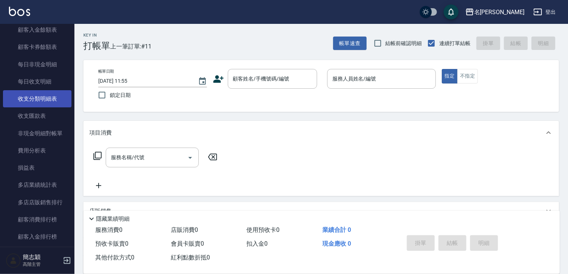
click at [50, 91] on link "收支分類明細表" at bounding box center [37, 98] width 69 height 17
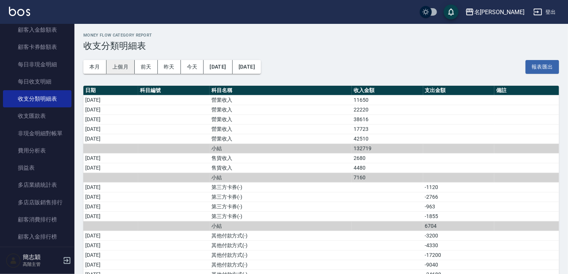
click at [113, 63] on button "上個月" at bounding box center [121, 67] width 28 height 14
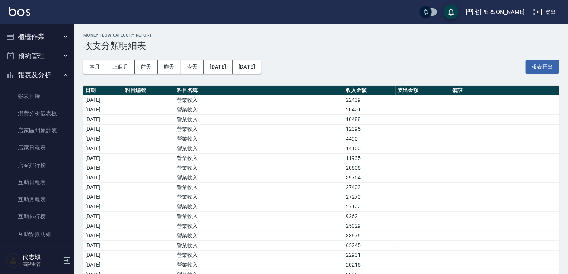
click at [45, 74] on button "報表及分析" at bounding box center [37, 74] width 69 height 19
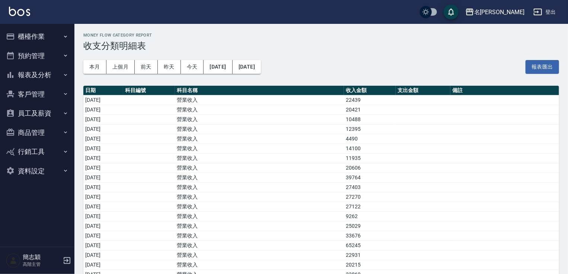
click at [47, 38] on button "櫃檯作業" at bounding box center [37, 36] width 69 height 19
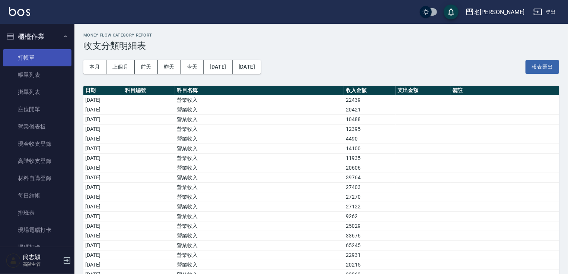
click at [42, 57] on link "打帳單" at bounding box center [37, 57] width 69 height 17
